Goal: Task Accomplishment & Management: Manage account settings

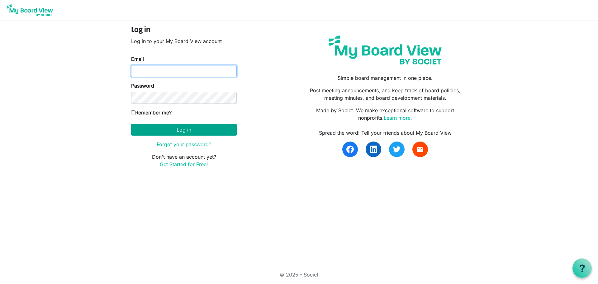
type input "[PERSON_NAME][EMAIL_ADDRESS][DOMAIN_NAME]"
click at [191, 129] on button "Log in" at bounding box center [183, 130] width 105 height 12
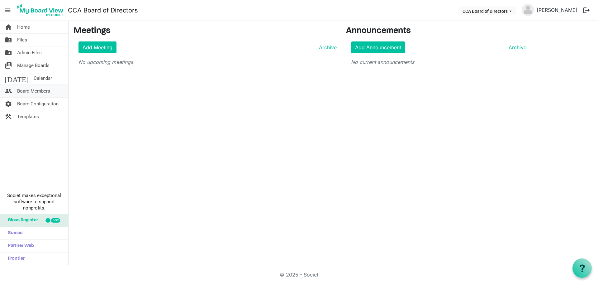
click at [38, 89] on span "Board Members" at bounding box center [33, 91] width 33 height 12
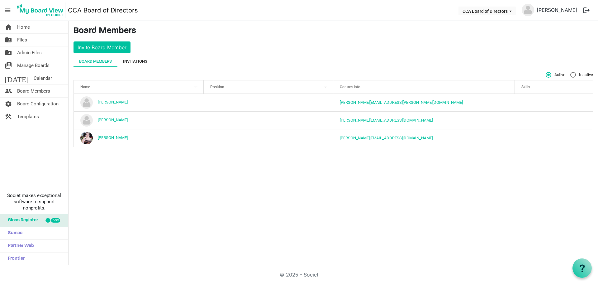
click at [142, 61] on div "Invitations" at bounding box center [135, 61] width 24 height 6
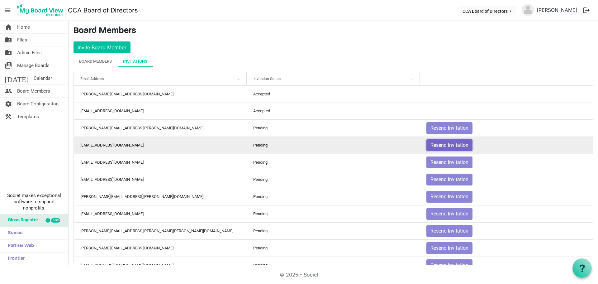
click at [439, 144] on button "Resend Invitation" at bounding box center [449, 145] width 46 height 12
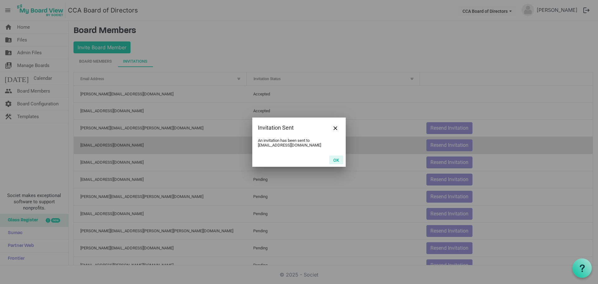
click at [335, 157] on button "OK" at bounding box center [336, 159] width 14 height 9
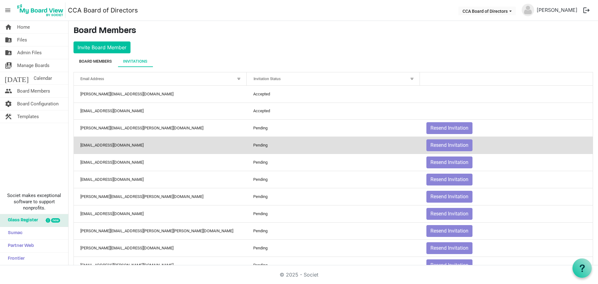
click at [103, 63] on div "Board Members" at bounding box center [95, 61] width 33 height 6
